Goal: Task Accomplishment & Management: Manage account settings

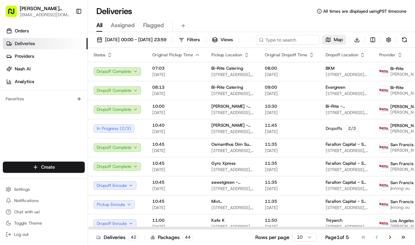
click at [334, 43] on span "Map" at bounding box center [338, 40] width 9 height 6
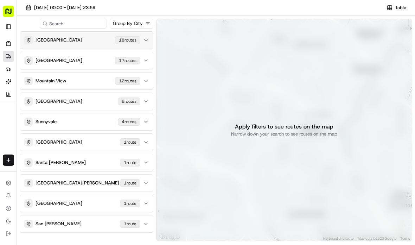
click at [80, 45] on button "San Francisco 18 route s" at bounding box center [86, 40] width 133 height 17
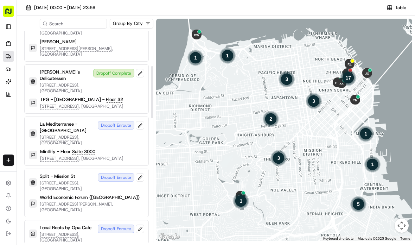
scroll to position [209, 0]
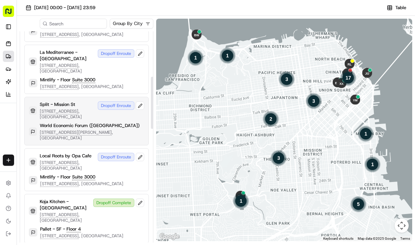
click at [108, 130] on p "1201 Ralston Ave, San Francisco, CA 94129 , US" at bounding box center [92, 135] width 105 height 11
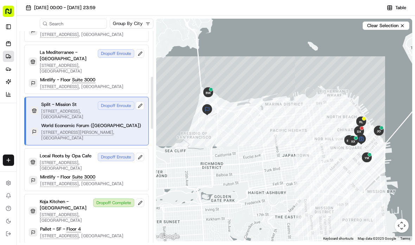
click at [108, 130] on p "1201 Ralston Ave, San Francisco, CA 94129 , US" at bounding box center [92, 135] width 103 height 11
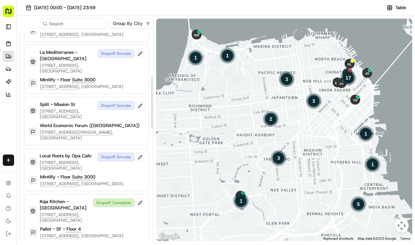
scroll to position [233, 0]
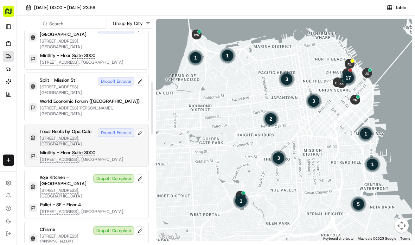
click at [122, 150] on div "Mintlify - Floor Suite 3000 1 Post St, San Francisco, CA 94104 , US" at bounding box center [86, 156] width 115 height 13
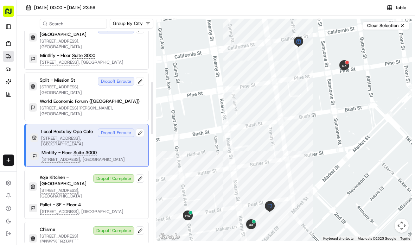
click at [121, 150] on div "Mintlify - Floor Suite 3000 1 Post St, San Francisco, CA 94104 , US" at bounding box center [87, 156] width 114 height 13
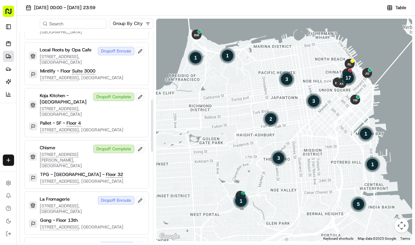
scroll to position [336, 0]
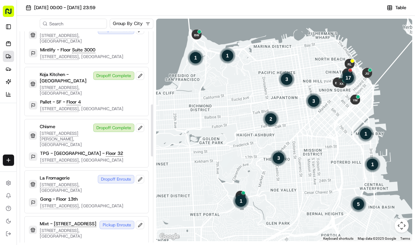
click at [121, 150] on div "TPG - USA - Floor 32" at bounding box center [81, 153] width 83 height 6
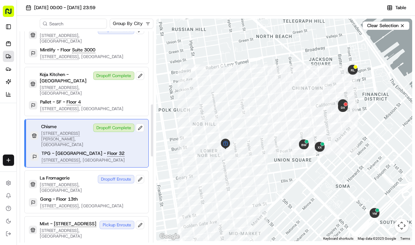
click at [121, 150] on div "TPG - USA - Floor 32" at bounding box center [83, 153] width 83 height 6
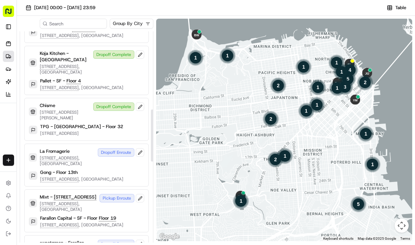
scroll to position [360, 0]
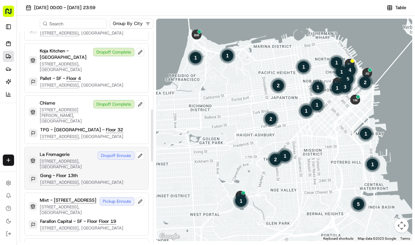
click at [114, 172] on div "Gong - Floor 13th" at bounding box center [81, 175] width 83 height 6
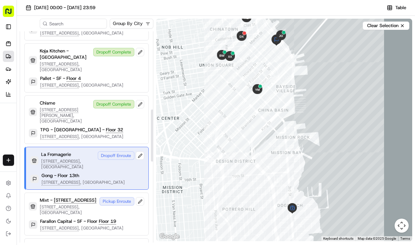
click at [114, 172] on div "Gong - Floor 13th" at bounding box center [83, 175] width 83 height 6
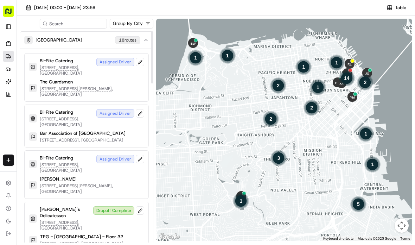
scroll to position [0, 0]
click at [135, 45] on button "San Francisco 18 route s" at bounding box center [86, 40] width 133 height 17
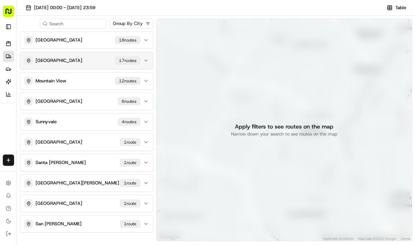
click at [109, 64] on div "Palo Alto 17 route s" at bounding box center [82, 60] width 116 height 8
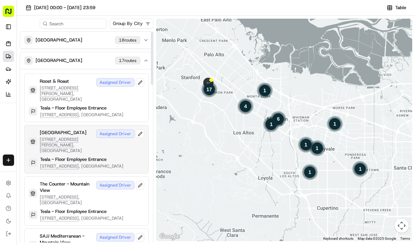
scroll to position [6, 0]
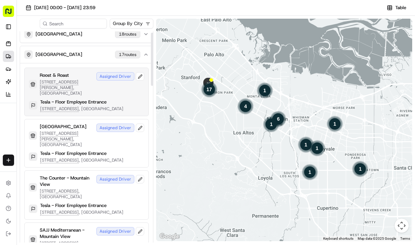
click at [79, 99] on p "Tesla - Floor Employee Entrance" at bounding box center [73, 102] width 67 height 6
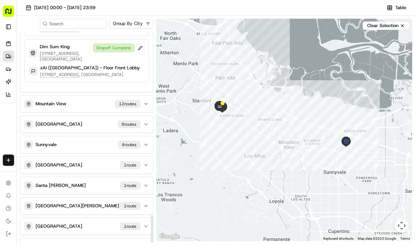
scroll to position [825, 0]
click at [79, 71] on p "xAI (USA) - Floor Front Lobby" at bounding box center [90, 68] width 100 height 6
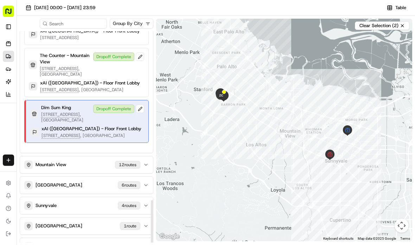
scroll to position [762, 0]
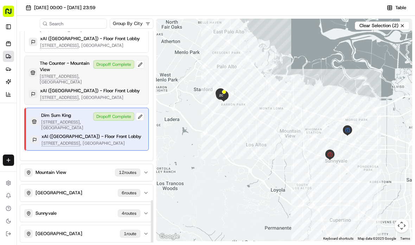
click at [73, 94] on p "xAI (USA) - Floor Front Lobby" at bounding box center [90, 91] width 100 height 6
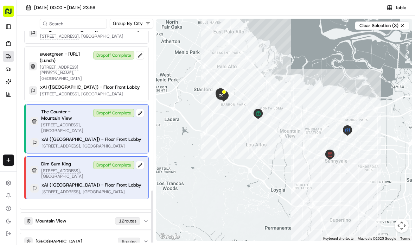
scroll to position [703, 0]
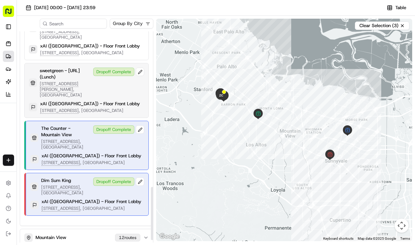
click at [88, 107] on div "sweetgreen - X.AI (Lunch) 440 Castro St, Mountain View, CA 94041 , US Dropoff C…" at bounding box center [86, 90] width 125 height 55
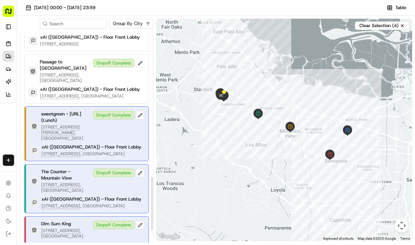
scroll to position [657, 0]
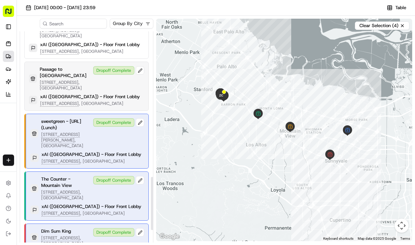
click at [90, 85] on p "1100 W El Camino Real, Mountain View, CA 94041 , US" at bounding box center [65, 85] width 51 height 11
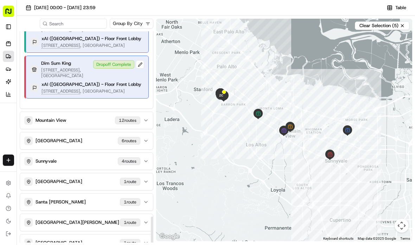
click at [90, 85] on p "xAI (USA) - Floor Front Lobby" at bounding box center [92, 84] width 100 height 6
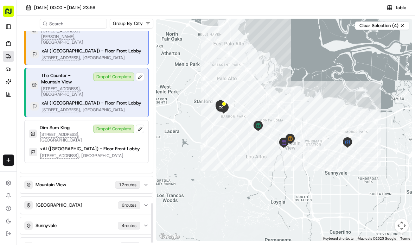
click at [90, 86] on p "2580 W El Camino Real, Mountain View, CA 94040 , US" at bounding box center [65, 91] width 49 height 11
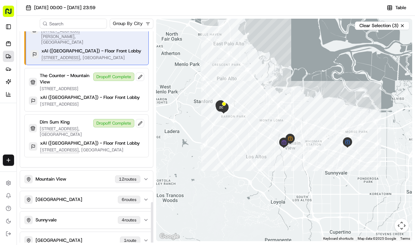
scroll to position [736, 0]
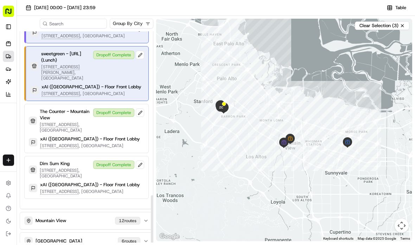
click at [90, 91] on p "1450 Page Mill Rd, Palo Alto, CA 94304 , US" at bounding box center [92, 94] width 100 height 6
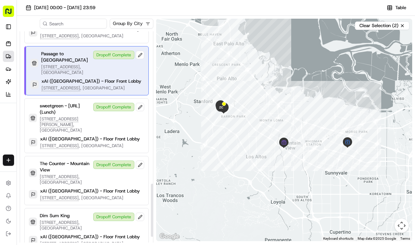
click at [90, 85] on p "1450 Page Mill Rd, Palo Alto, CA 94304 , US" at bounding box center [92, 88] width 100 height 6
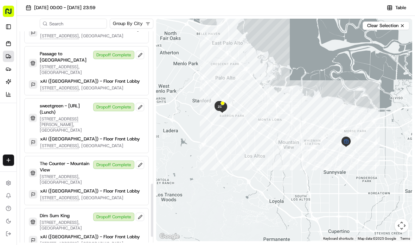
scroll to position [694, 0]
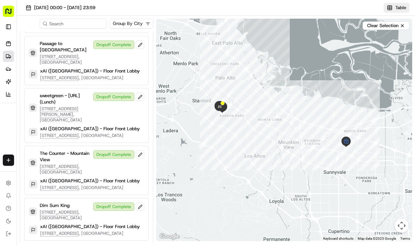
click at [397, 10] on span "Table" at bounding box center [401, 8] width 11 height 6
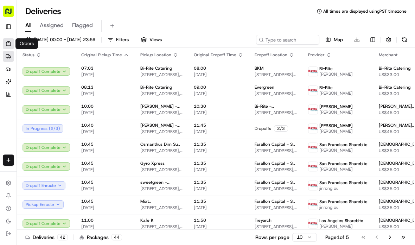
click at [9, 48] on link "Orders" at bounding box center [8, 43] width 11 height 11
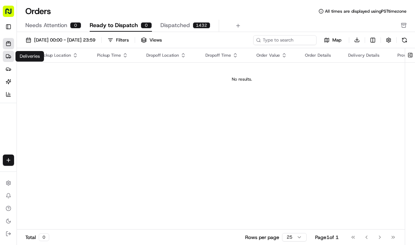
click at [7, 61] on link "Deliveries" at bounding box center [8, 56] width 11 height 11
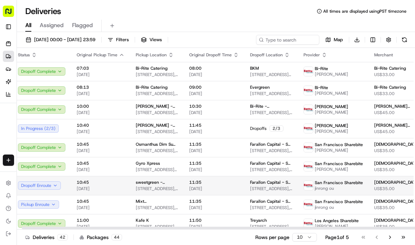
scroll to position [0, 5]
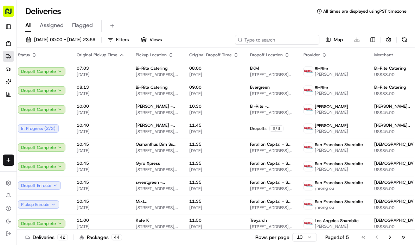
click at [284, 41] on input at bounding box center [277, 40] width 84 height 10
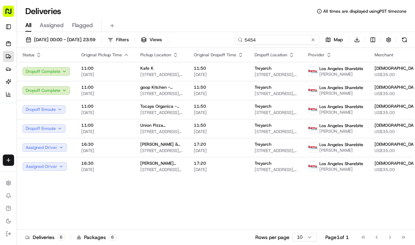
type input "5454"
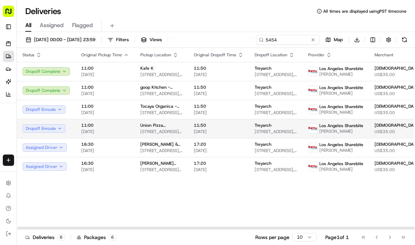
click at [159, 135] on td "Union Pizza Company - Culver City 4349 Sepulveda Blvd, Culver City, CA 90230 , …" at bounding box center [161, 128] width 53 height 19
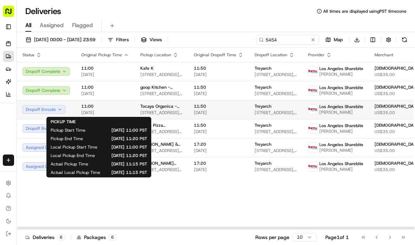
click at [114, 114] on span "22/08/2025" at bounding box center [105, 113] width 48 height 6
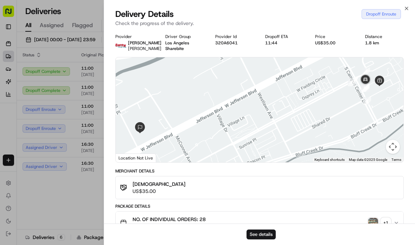
click at [113, 114] on div "Provider Betty Drivers LIHONG ZHOU Driver Group Los Angeles Sharebite Provider …" at bounding box center [259, 233] width 311 height 406
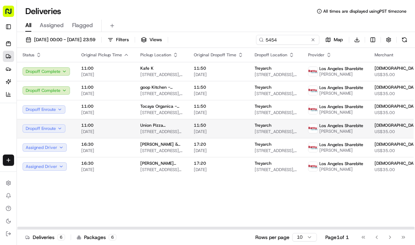
click at [96, 128] on div "11:00 22/08/2025" at bounding box center [105, 128] width 48 height 12
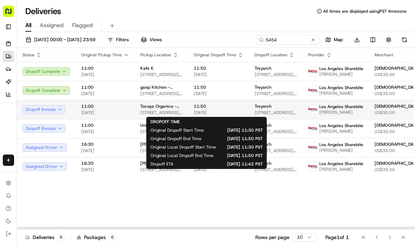
click at [216, 112] on span "22/08/2025" at bounding box center [219, 113] width 50 height 6
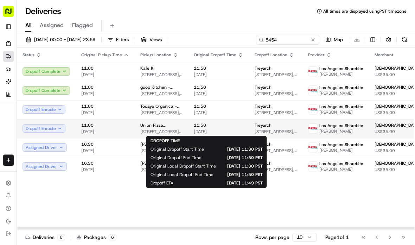
click at [194, 132] on span "22/08/2025" at bounding box center [219, 132] width 50 height 6
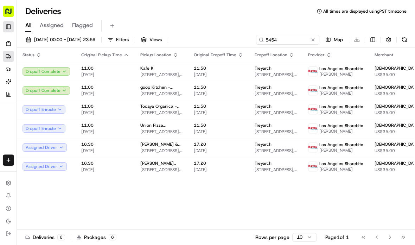
click at [6, 32] on button "Toggle Sidebar" at bounding box center [8, 26] width 11 height 11
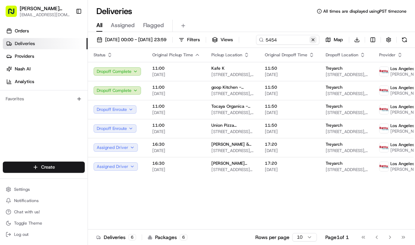
click at [310, 43] on button at bounding box center [313, 39] width 7 height 7
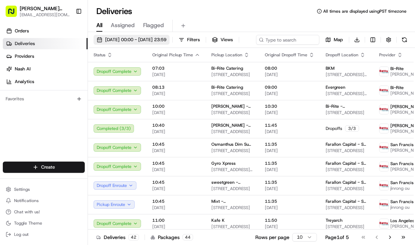
click at [156, 41] on span "22/08/2025 00:00 - 22/08/2025 23:59" at bounding box center [135, 40] width 61 height 6
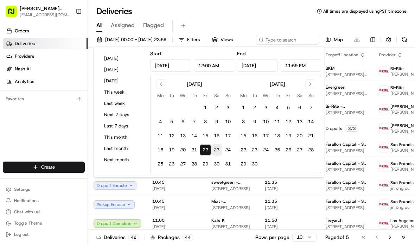
click at [219, 153] on button "23" at bounding box center [216, 149] width 11 height 11
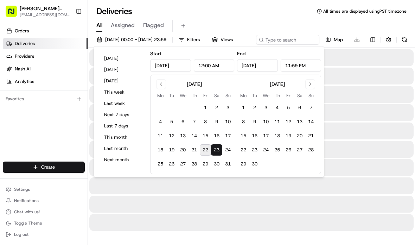
type input "Aug 23, 2025"
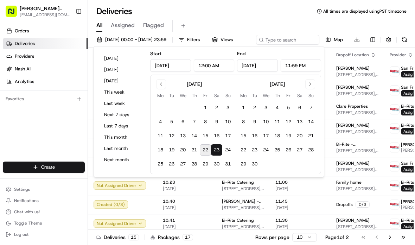
click at [37, 121] on div "Orders Deliveries Providers Nash AI Analytics Favorites" at bounding box center [44, 94] width 88 height 143
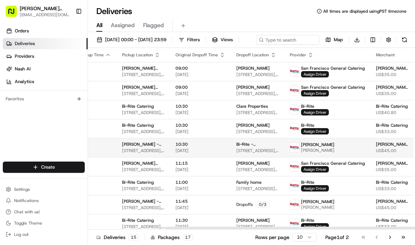
scroll to position [0, 99]
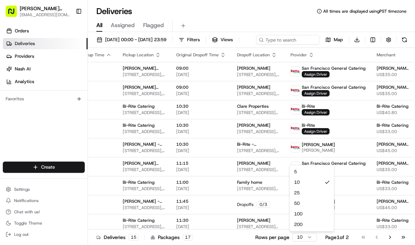
click at [308, 237] on html "Betty Transportation bettytllc@gmail.com Toggle Sidebar Orders Deliveries Provi…" at bounding box center [207, 122] width 415 height 245
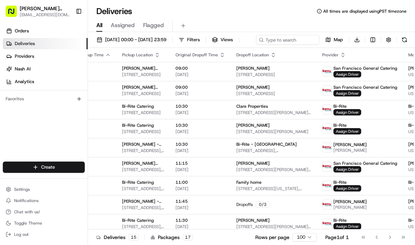
scroll to position [0, 100]
click at [307, 239] on html "Betty Transportation bettytllc@gmail.com Toggle Sidebar Orders Deliveries Provi…" at bounding box center [207, 122] width 415 height 245
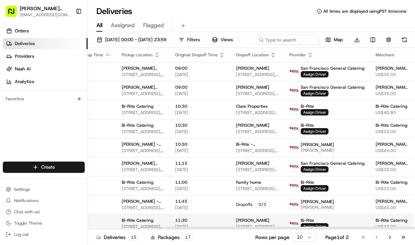
scroll to position [0, 100]
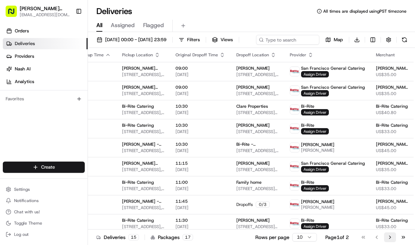
click at [392, 238] on button "Go to next page" at bounding box center [390, 237] width 12 height 10
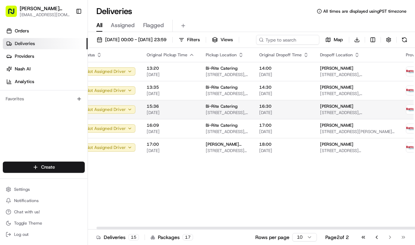
scroll to position [0, 11]
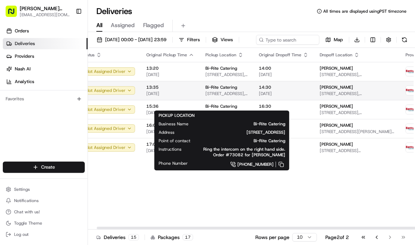
click at [207, 96] on span "1970 Innes Ave, San Francisco, CA 94124 , US" at bounding box center [227, 94] width 42 height 6
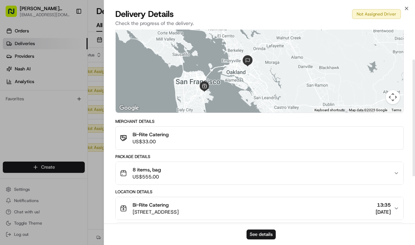
scroll to position [51, 0]
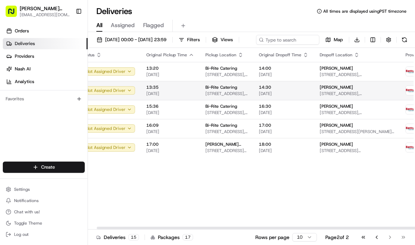
click at [208, 96] on span "1970 Innes Ave, San Francisco, CA 94124 , US" at bounding box center [227, 94] width 42 height 6
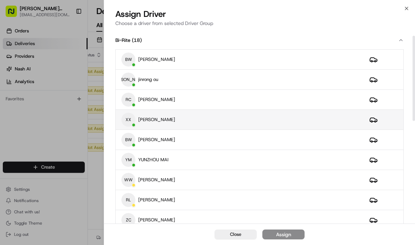
scroll to position [24, 0]
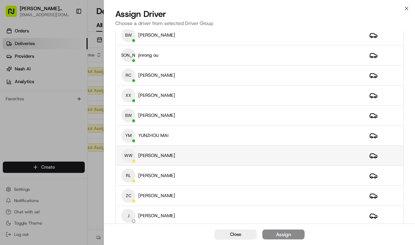
click at [253, 165] on td "WW weishing wong" at bounding box center [240, 156] width 248 height 20
click at [295, 237] on button "Assign" at bounding box center [284, 234] width 42 height 10
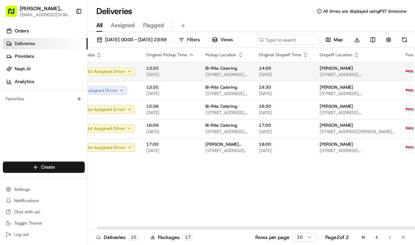
click at [244, 81] on td "Bi-Rite Catering 1970 Innes Ave, San Francisco, CA 94124 , US" at bounding box center [226, 71] width 53 height 19
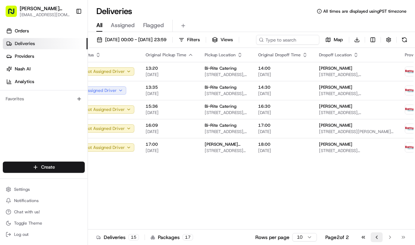
click at [378, 238] on button "Go to previous page" at bounding box center [377, 237] width 12 height 10
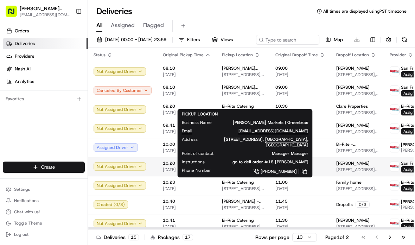
click at [240, 172] on span "270 Bon Air Center, Larkspur, CA 94904 , US" at bounding box center [243, 170] width 42 height 6
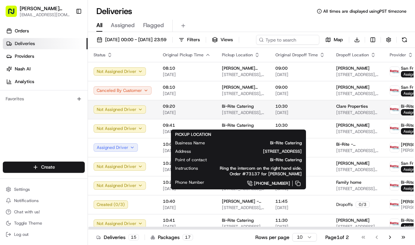
click at [254, 115] on span "1970 Innes Ave, San Francisco, CA 94124 , US" at bounding box center [243, 113] width 42 height 6
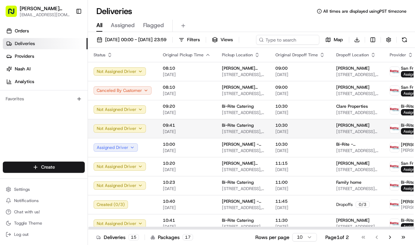
click at [216, 138] on td "Bi-Rite Catering 1970 Innes Ave, San Francisco, CA 94124 , US" at bounding box center [242, 128] width 53 height 19
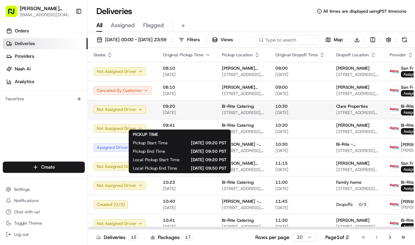
click at [201, 115] on span "23/08/2025" at bounding box center [187, 113] width 48 height 6
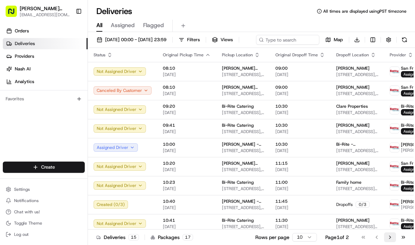
click at [391, 240] on button "Go to next page" at bounding box center [390, 237] width 12 height 10
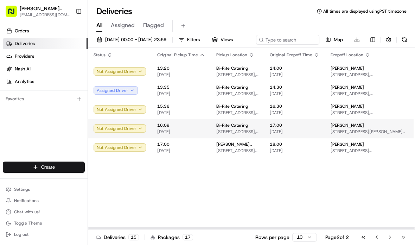
click at [237, 134] on span "1970 Innes Ave, San Francisco, CA 94124 , US" at bounding box center [237, 132] width 42 height 6
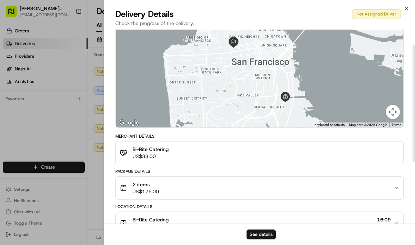
scroll to position [37, 0]
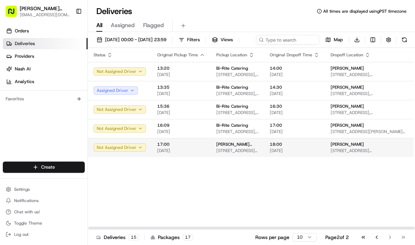
click at [224, 157] on td "Mollie Stone's Markets | Grand Central 2435 California St, San Francisco, CA 94…" at bounding box center [237, 147] width 53 height 19
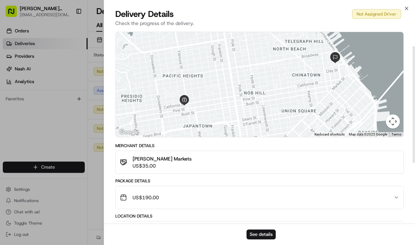
scroll to position [29, 0]
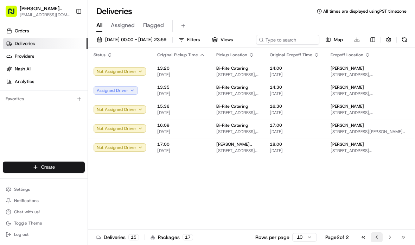
click at [372, 239] on button "Go to previous page" at bounding box center [377, 237] width 12 height 10
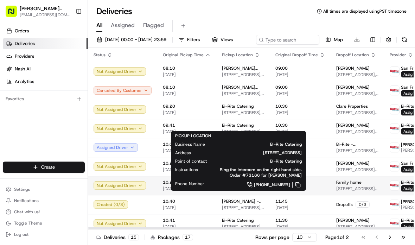
click at [245, 191] on span "1970 Innes Ave, San Francisco, CA 94124 , US" at bounding box center [243, 189] width 42 height 6
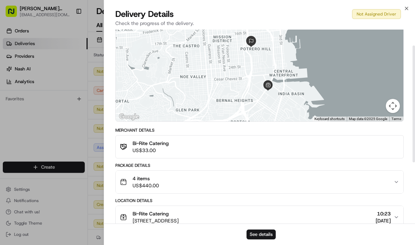
scroll to position [43, 0]
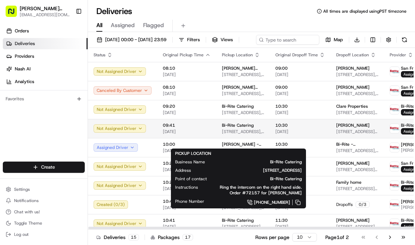
click at [248, 134] on span "1970 Innes Ave, San Francisco, CA 94124 , US" at bounding box center [243, 132] width 42 height 6
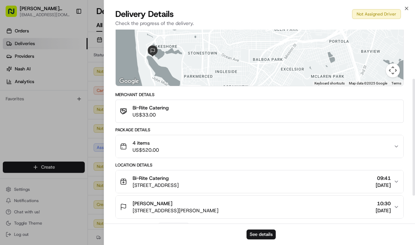
scroll to position [82, 0]
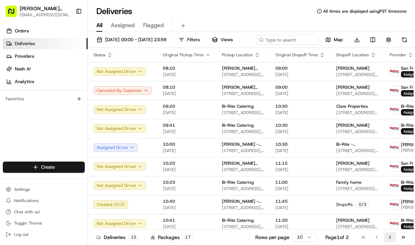
click at [388, 239] on button "Go to next page" at bounding box center [390, 237] width 12 height 10
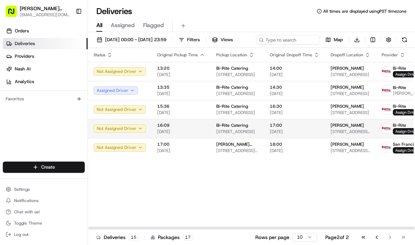
click at [216, 134] on span "1970 Innes Ave, San Francisco, CA 94124, US" at bounding box center [237, 132] width 42 height 6
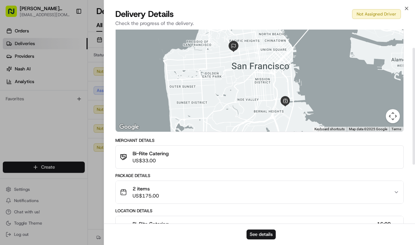
scroll to position [31, 0]
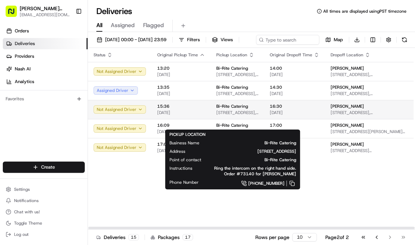
click at [232, 109] on span "Bi-Rite Catering" at bounding box center [232, 106] width 32 height 6
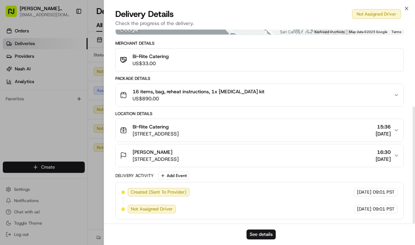
scroll to position [128, 0]
click at [241, 99] on span "US$890.00" at bounding box center [199, 98] width 132 height 7
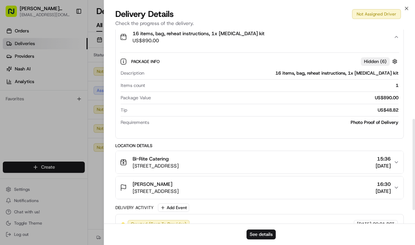
scroll to position [190, 0]
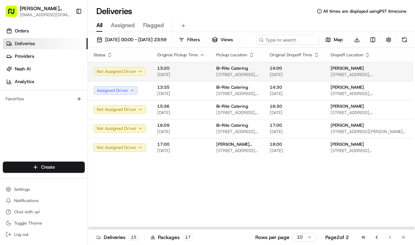
click at [229, 78] on td "Bi-Rite Catering 1970 Innes Ave, San Francisco, CA 94124 , US" at bounding box center [237, 71] width 53 height 19
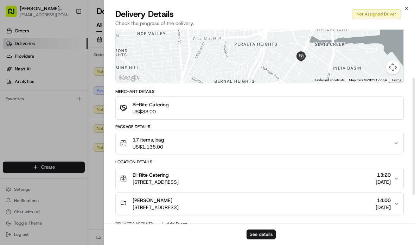
scroll to position [80, 0]
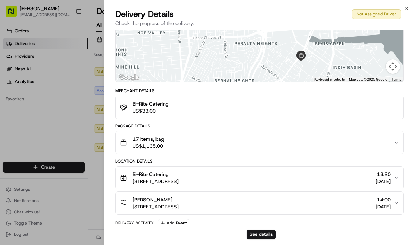
click at [209, 145] on div "17 items, bag US$1,135.00" at bounding box center [257, 143] width 274 height 14
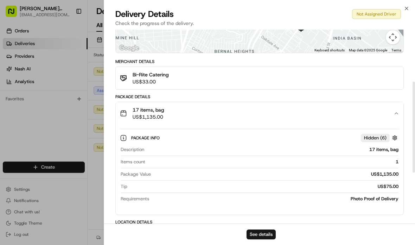
scroll to position [110, 0]
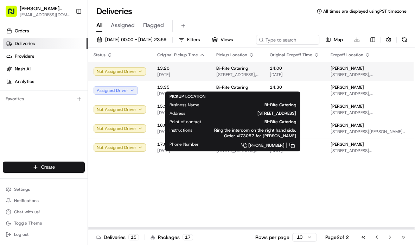
click at [232, 71] on span "Bi-Rite Catering" at bounding box center [232, 68] width 32 height 6
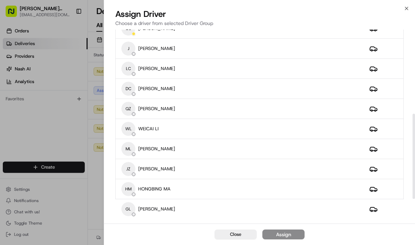
scroll to position [192, 0]
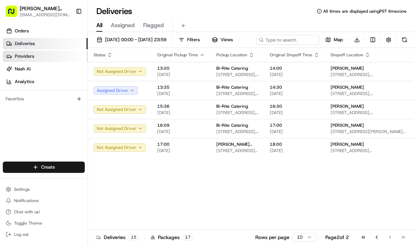
click at [44, 61] on link "Providers" at bounding box center [45, 56] width 85 height 11
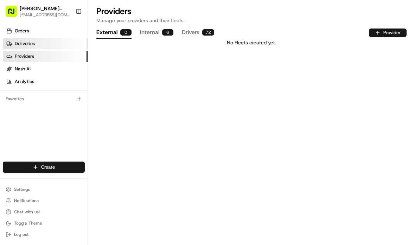
click at [18, 42] on span "Deliveries" at bounding box center [25, 43] width 20 height 6
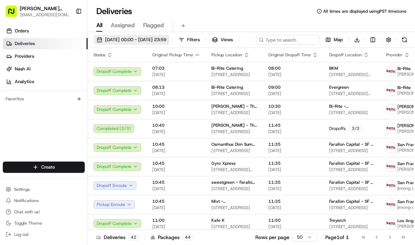
click at [152, 43] on button "[DATE] 00:00 - [DATE] 23:59" at bounding box center [132, 40] width 76 height 10
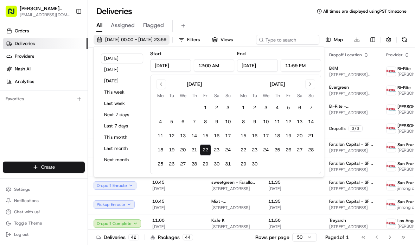
click at [152, 43] on button "22/08/2025 00:00 - 22/08/2025 23:59" at bounding box center [132, 40] width 76 height 10
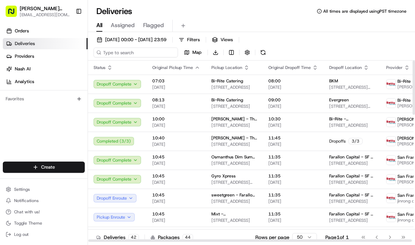
click at [140, 55] on input at bounding box center [136, 53] width 84 height 10
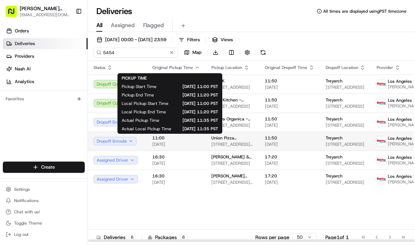
type input "5454"
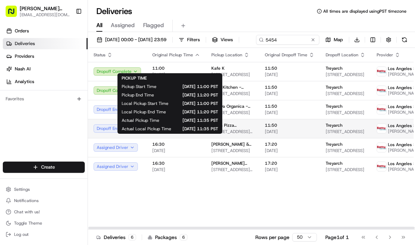
click at [191, 128] on span "11:00" at bounding box center [176, 125] width 48 height 6
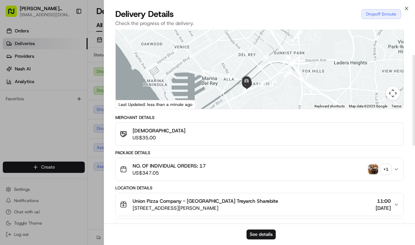
scroll to position [56, 0]
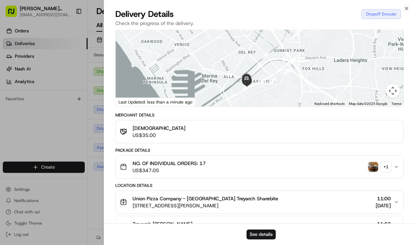
click at [398, 170] on icon "button" at bounding box center [397, 167] width 6 height 6
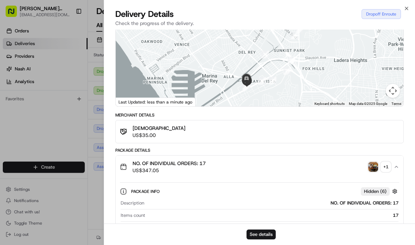
click at [369, 172] on img "button" at bounding box center [374, 167] width 10 height 10
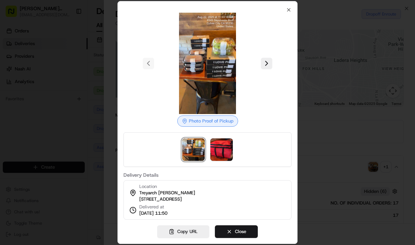
click at [264, 66] on div at bounding box center [208, 63] width 168 height 101
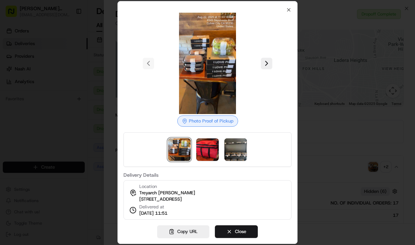
click at [241, 147] on img at bounding box center [236, 149] width 23 height 23
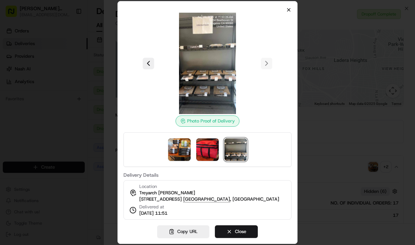
click at [288, 7] on icon "button" at bounding box center [289, 10] width 6 height 6
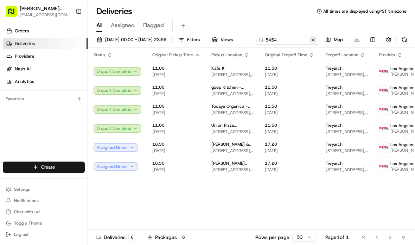
click at [310, 43] on button at bounding box center [313, 39] width 7 height 7
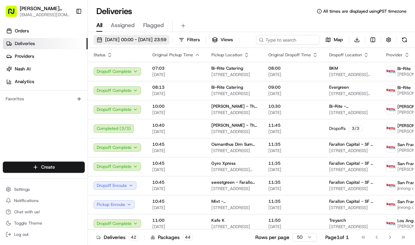
click at [166, 40] on span "22/08/2025 00:00 - 22/08/2025 23:59" at bounding box center [135, 40] width 61 height 6
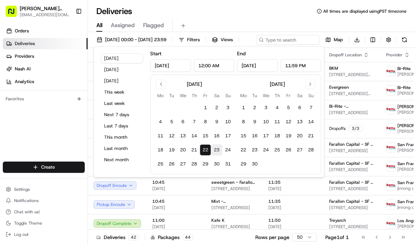
click at [216, 149] on button "23" at bounding box center [216, 149] width 11 height 11
type input "Aug 23, 2025"
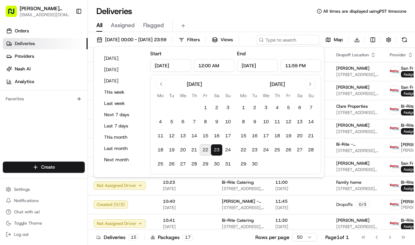
click at [216, 149] on button "23" at bounding box center [216, 149] width 11 height 11
click at [59, 100] on div "Favorites" at bounding box center [44, 98] width 82 height 11
